Goal: Transaction & Acquisition: Book appointment/travel/reservation

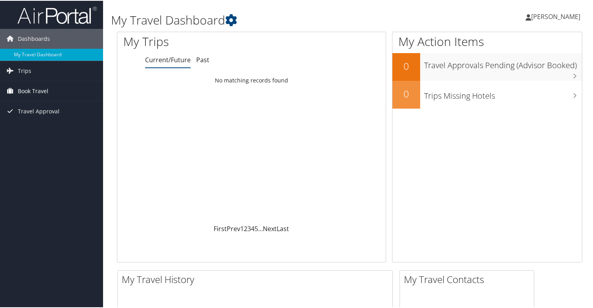
click at [28, 90] on span "Book Travel" at bounding box center [33, 91] width 31 height 20
click at [33, 89] on span "Book Travel" at bounding box center [33, 91] width 31 height 20
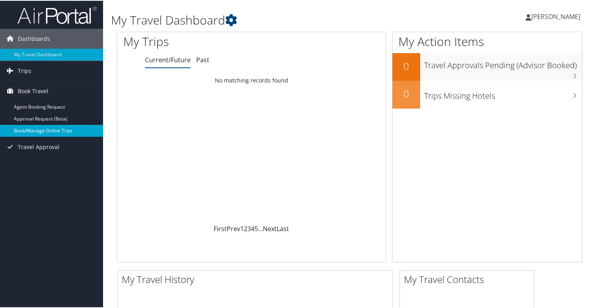
click at [31, 130] on link "Book/Manage Online Trips" at bounding box center [51, 130] width 103 height 12
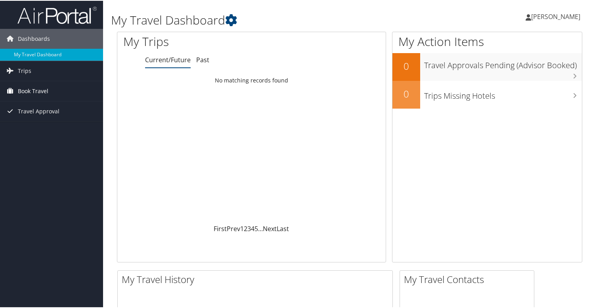
click at [30, 90] on span "Book Travel" at bounding box center [33, 91] width 31 height 20
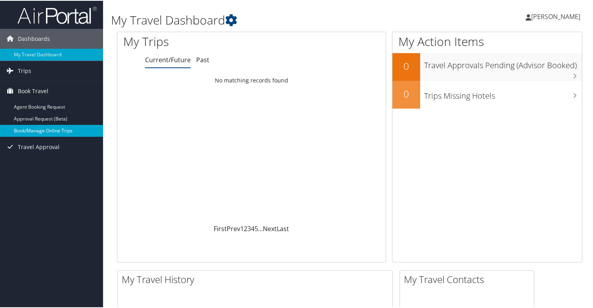
click at [22, 131] on link "Book/Manage Online Trips" at bounding box center [51, 130] width 103 height 12
click at [31, 132] on link "Book/Manage Online Trips" at bounding box center [51, 130] width 103 height 12
